Goal: Task Accomplishment & Management: Use online tool/utility

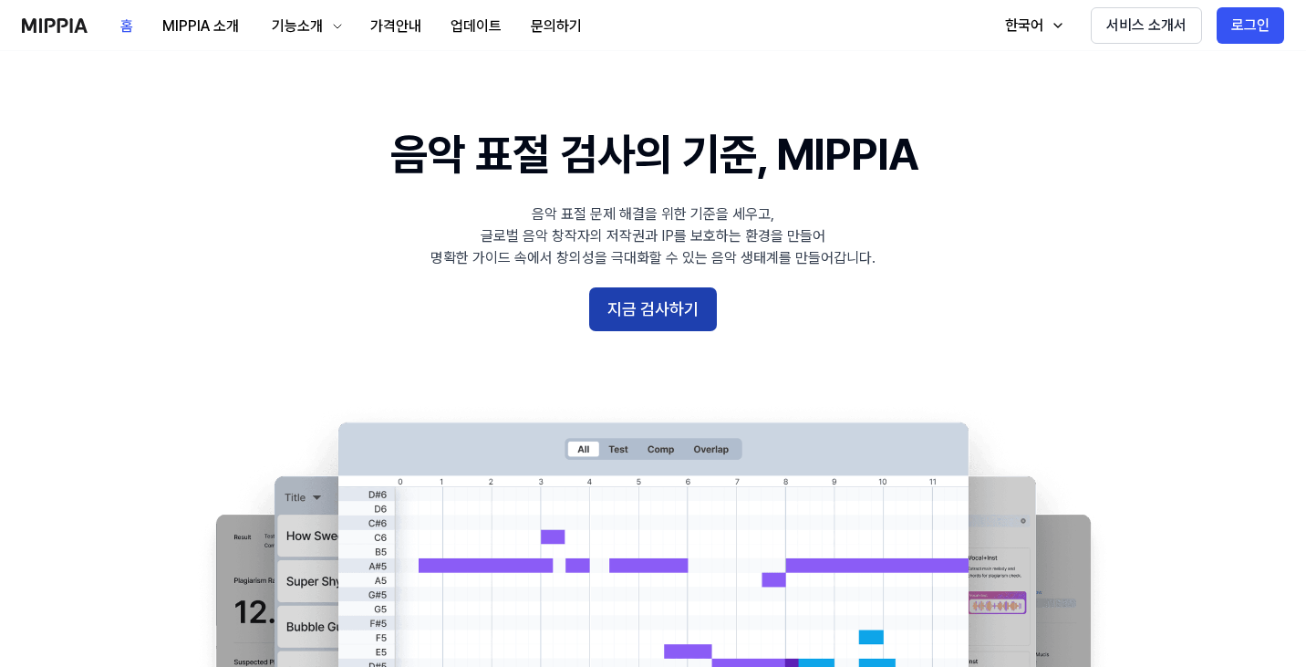
click at [696, 307] on button "지금 검사하기" at bounding box center [653, 309] width 128 height 44
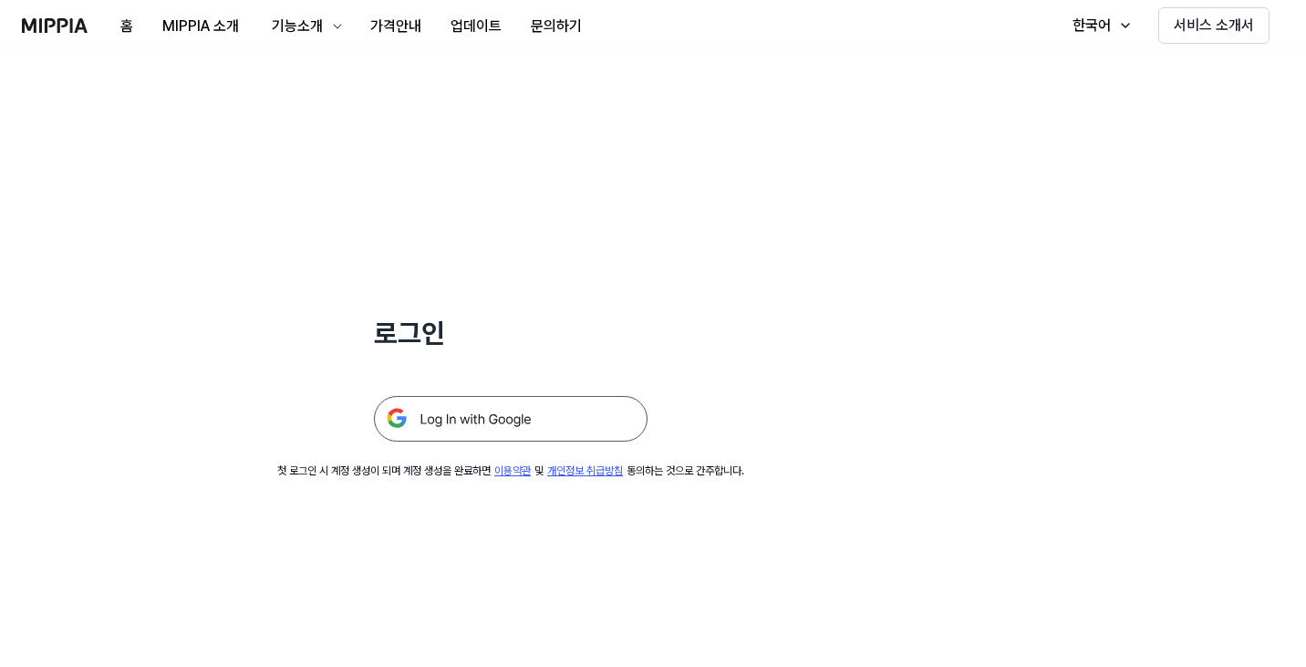
click at [564, 432] on img at bounding box center [511, 419] width 274 height 46
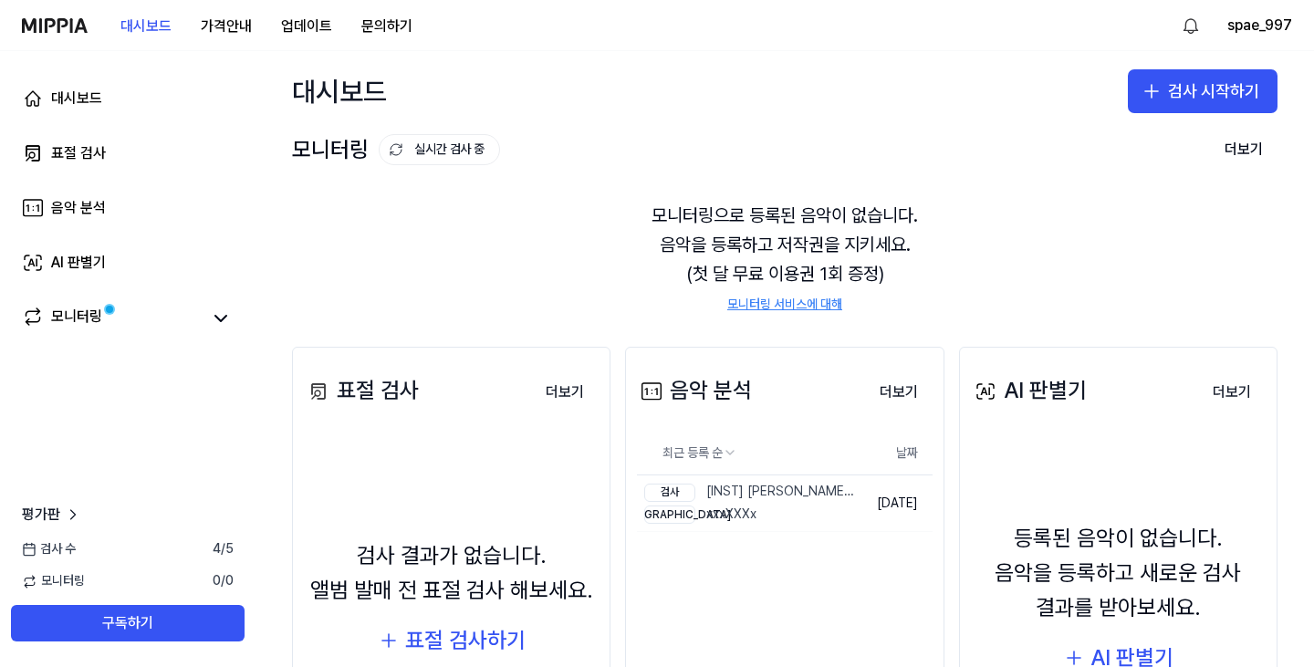
scroll to position [56, 0]
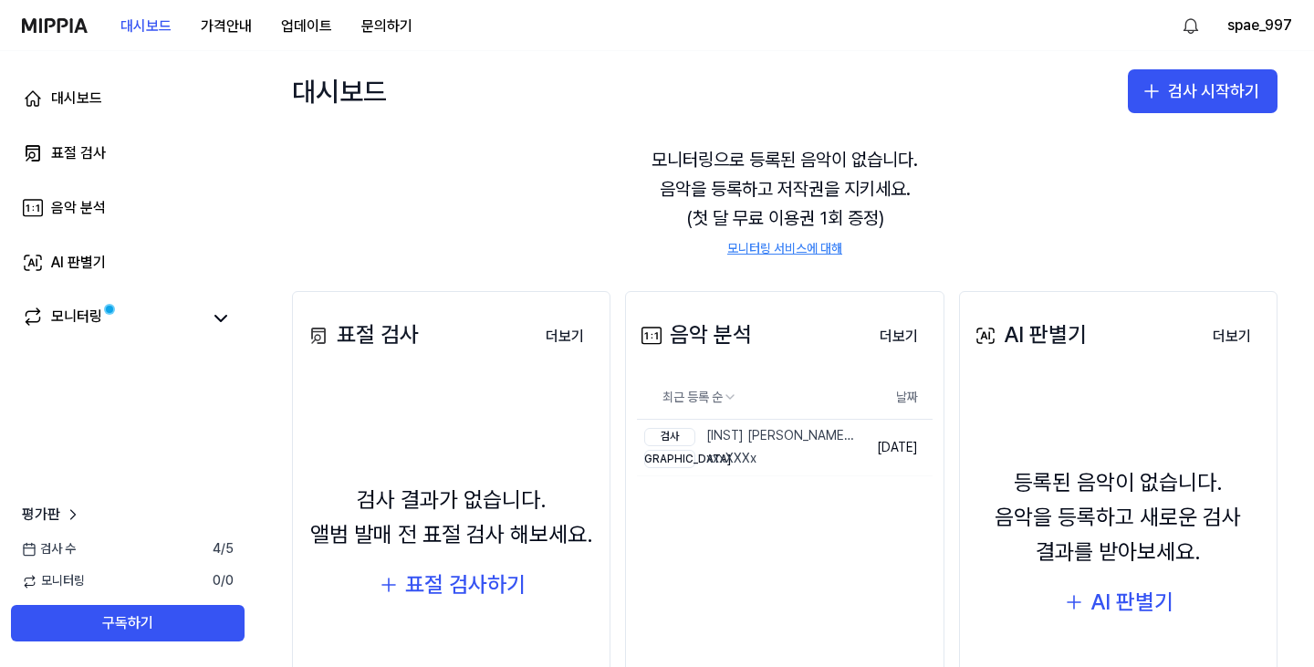
click at [1208, 68] on div "대시보드 검사 시작하기" at bounding box center [784, 91] width 1058 height 80
click at [1211, 78] on button "검사 시작하기" at bounding box center [1203, 91] width 150 height 44
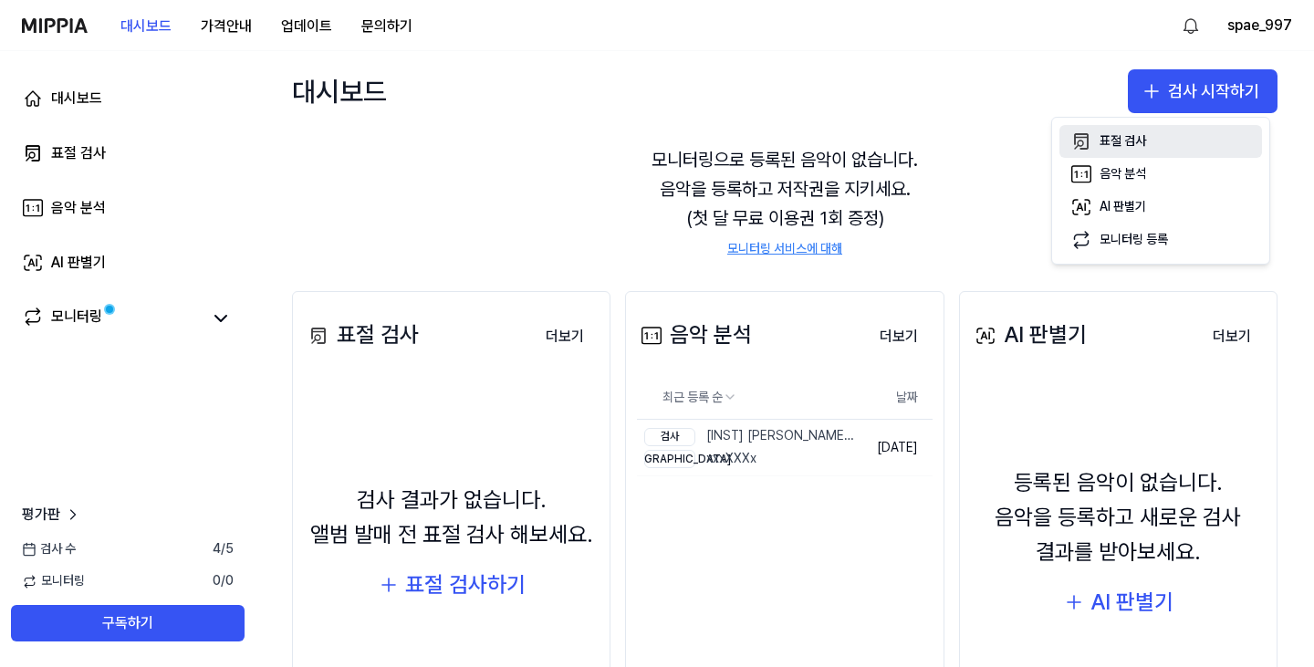
click at [1129, 139] on div "표절 검사" at bounding box center [1122, 141] width 47 height 18
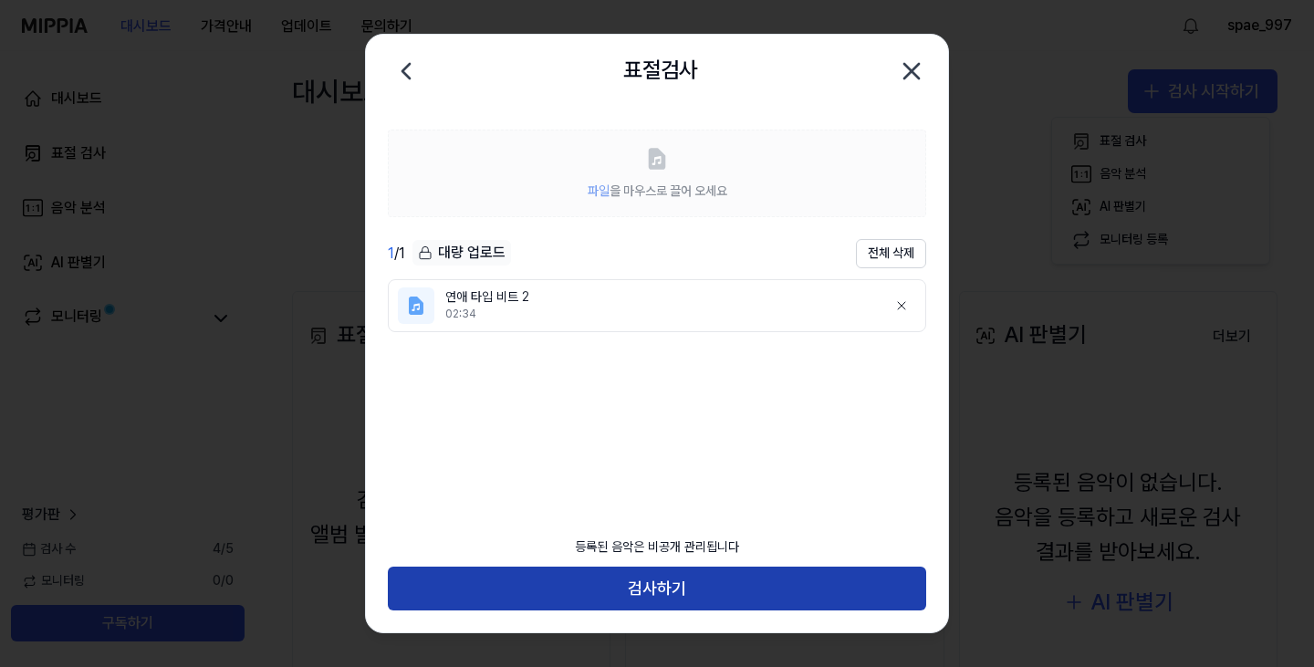
click at [751, 587] on button "검사하기" at bounding box center [657, 589] width 538 height 44
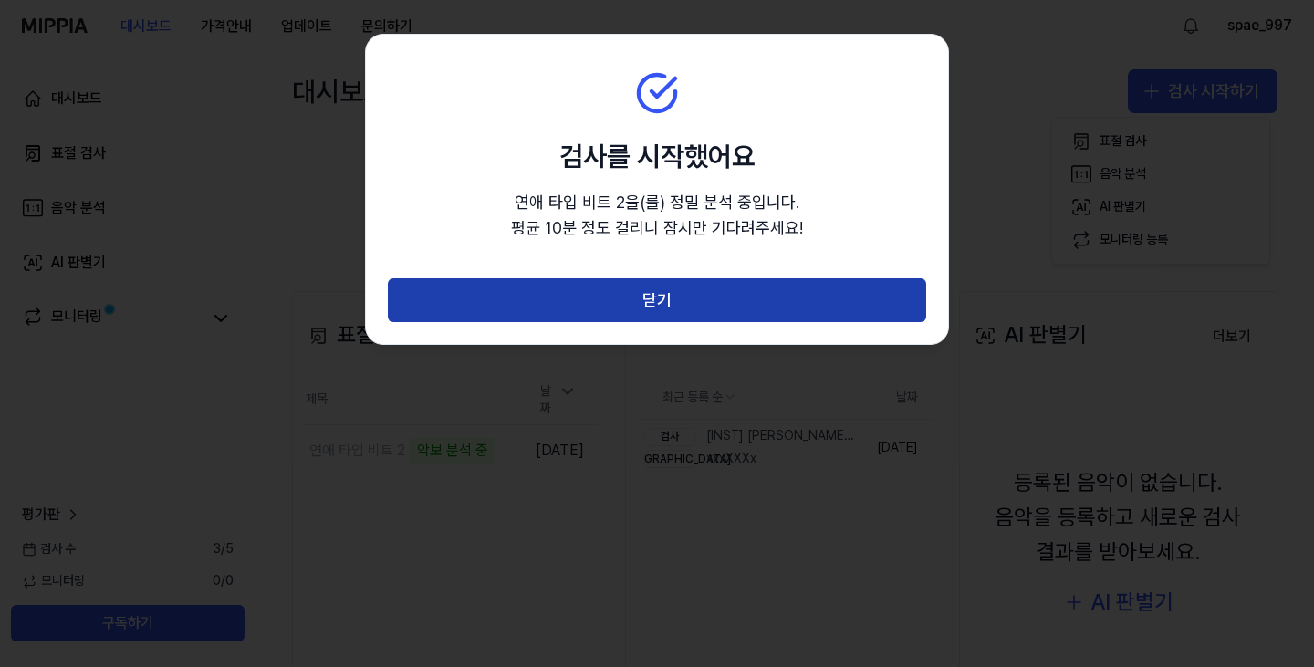
click at [765, 297] on button "닫기" at bounding box center [657, 300] width 538 height 44
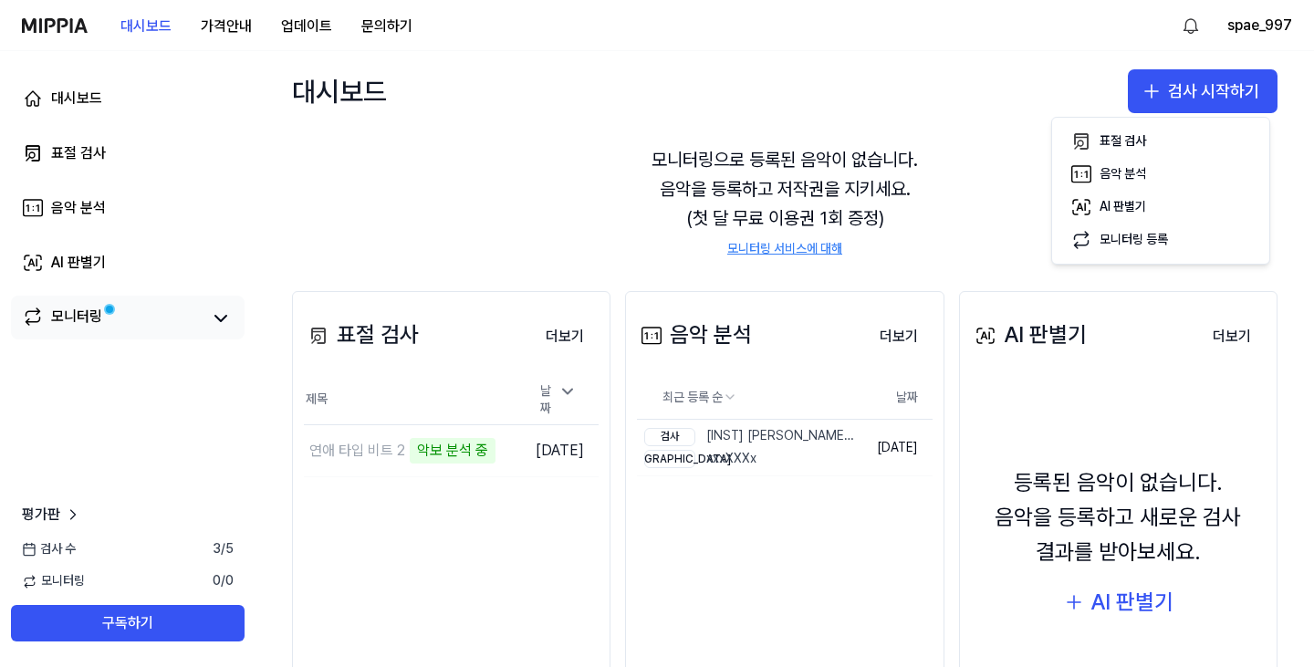
click at [141, 309] on link "모니터링" at bounding box center [111, 319] width 179 height 26
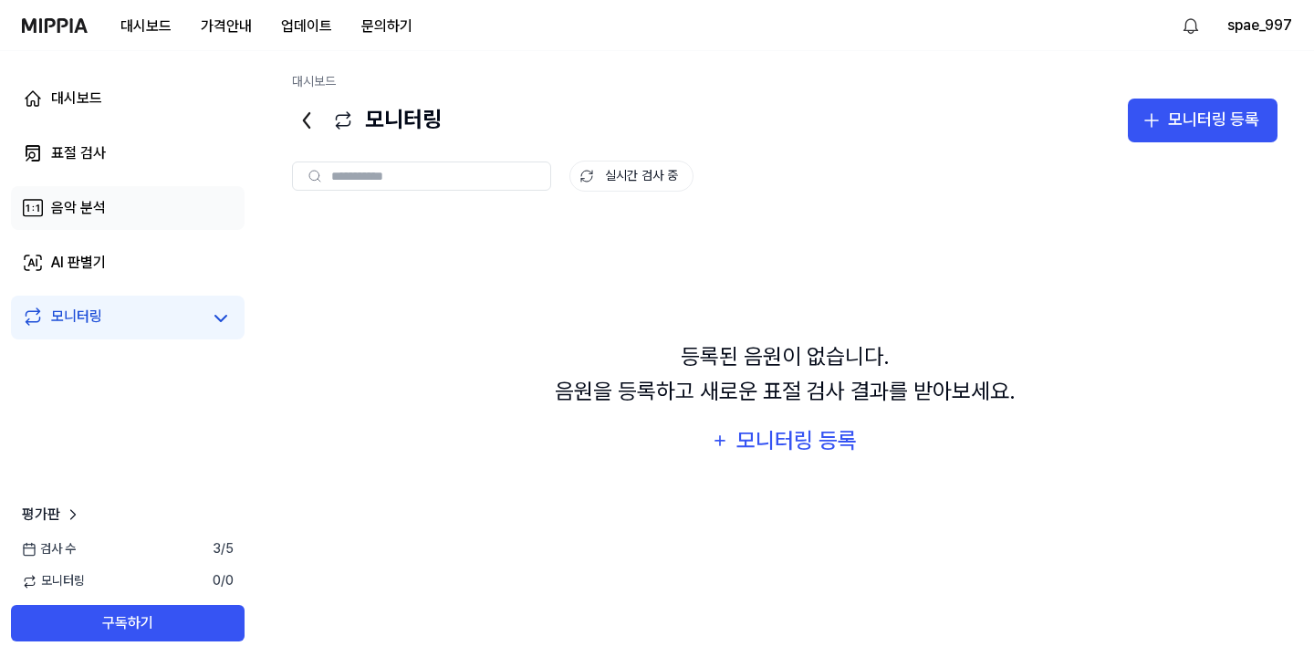
click at [156, 222] on link "음악 분석" at bounding box center [128, 208] width 234 height 44
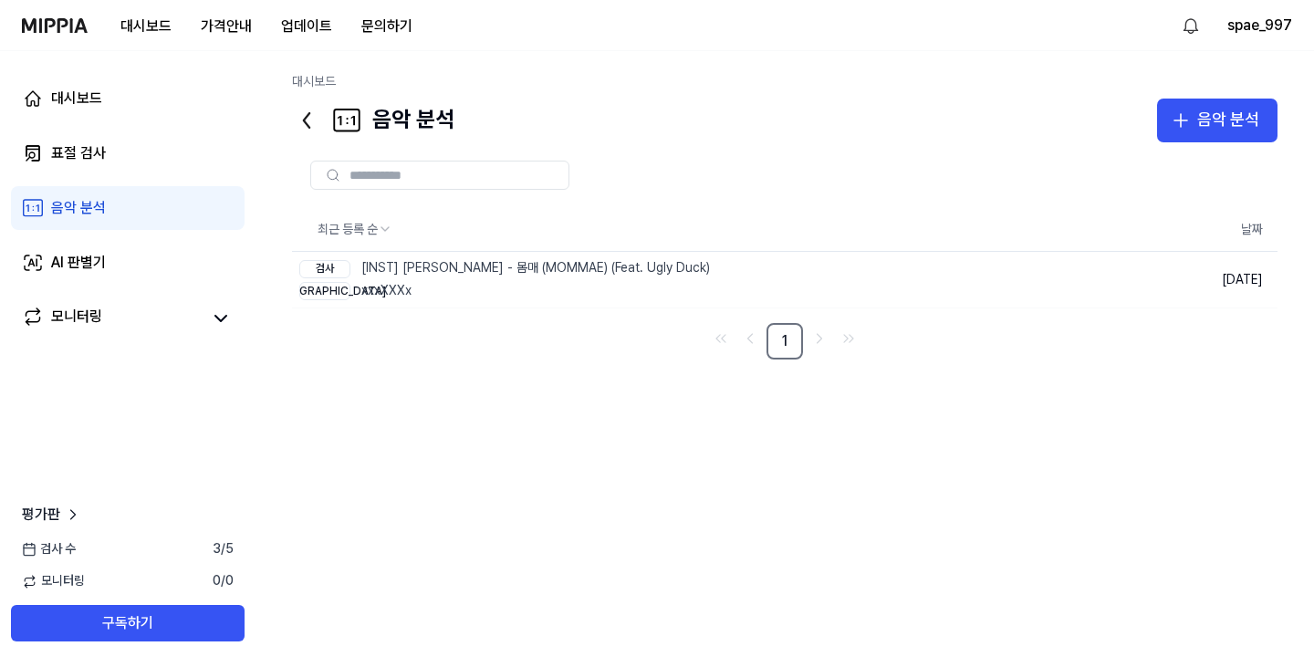
click at [153, 204] on link "음악 분석" at bounding box center [128, 208] width 234 height 44
click at [150, 185] on div "대시보드 표절 검사 음악 분석 AI 판별기 모니터링" at bounding box center [127, 208] width 255 height 314
click at [135, 148] on link "표절 검사" at bounding box center [128, 153] width 234 height 44
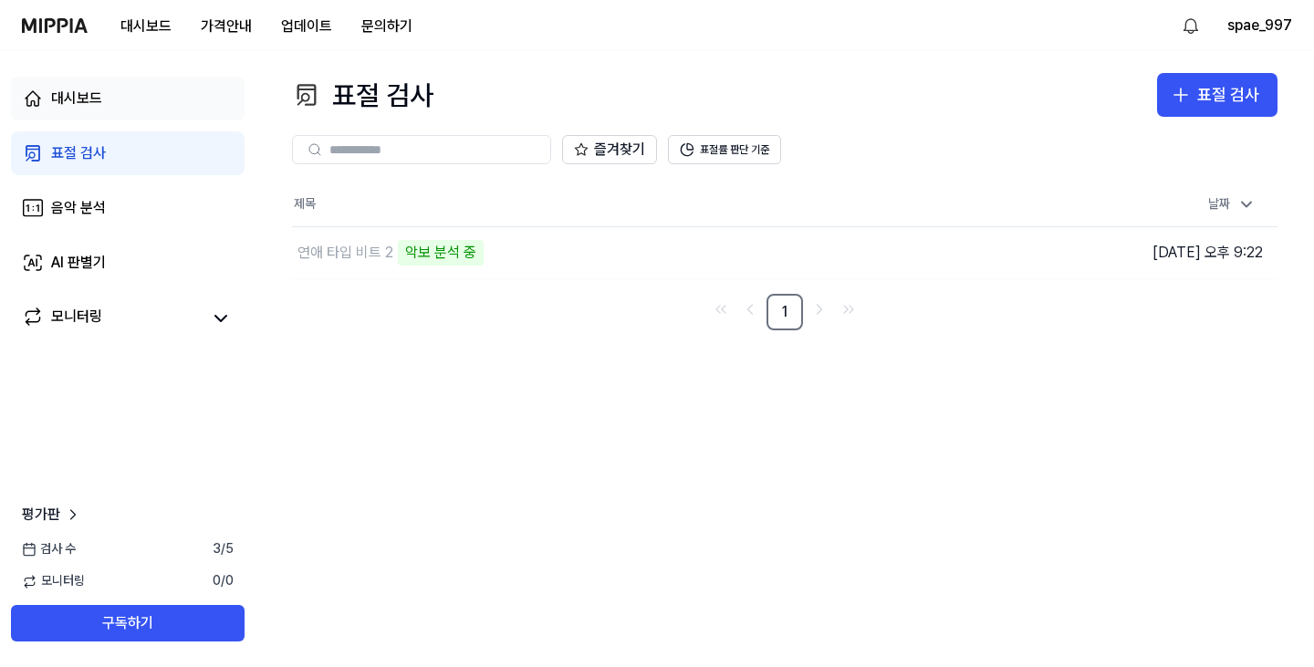
click at [141, 116] on link "대시보드" at bounding box center [128, 99] width 234 height 44
